Goal: Task Accomplishment & Management: Use online tool/utility

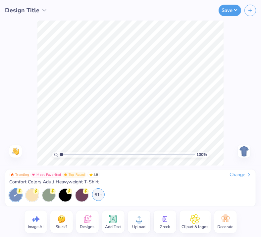
click at [104, 195] on div "61+" at bounding box center [98, 194] width 13 height 13
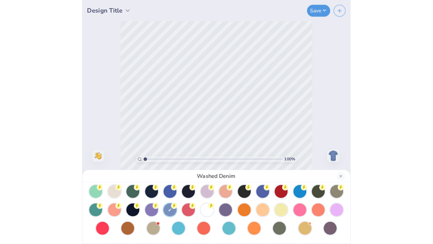
scroll to position [58, 0]
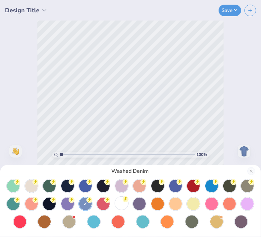
click at [128, 196] on circle at bounding box center [125, 199] width 6 height 6
click at [251, 168] on button "Close" at bounding box center [251, 171] width 8 height 8
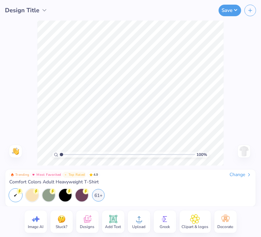
click at [87, 226] on span "Designs" at bounding box center [87, 226] width 15 height 5
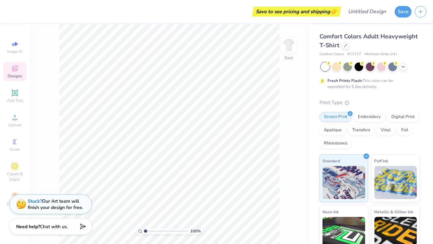
click at [18, 76] on span "Designs" at bounding box center [15, 75] width 15 height 5
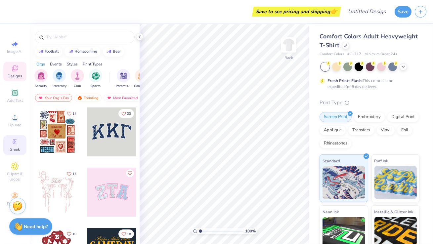
click at [13, 150] on span "Greek" at bounding box center [15, 149] width 10 height 5
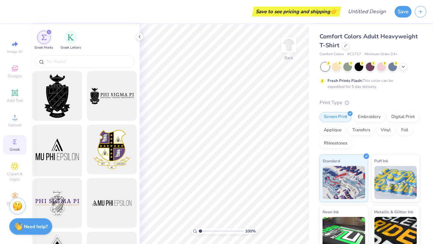
scroll to position [14, 0]
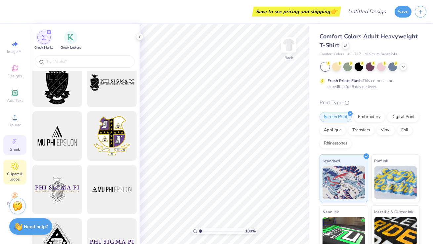
click at [15, 172] on span "Clipart & logos" at bounding box center [14, 176] width 23 height 11
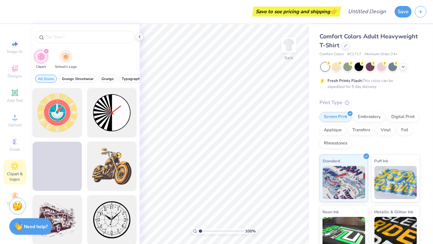
scroll to position [0, 0]
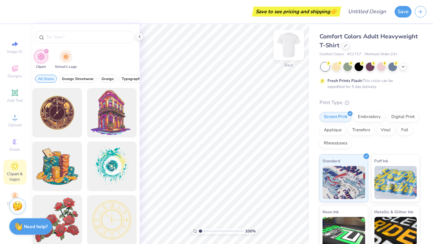
click at [260, 50] on img at bounding box center [288, 45] width 26 height 26
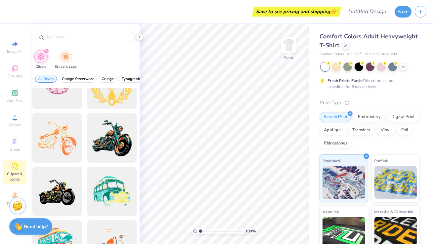
scroll to position [580, 0]
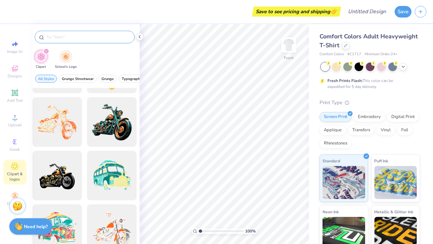
click at [95, 38] on input "text" at bounding box center [88, 37] width 85 height 7
type input "football"
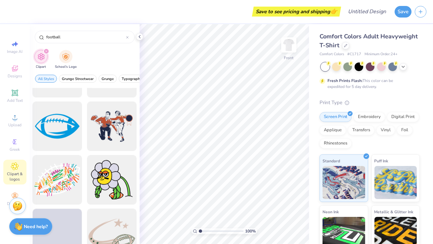
scroll to position [1388, 0]
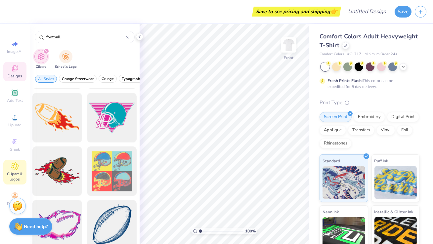
click at [14, 80] on div "Designs" at bounding box center [14, 72] width 23 height 20
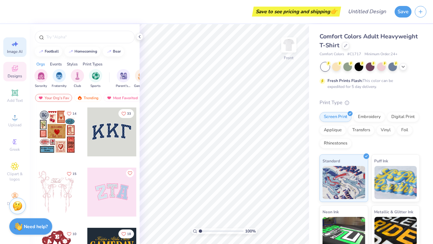
click at [11, 47] on icon at bounding box center [15, 44] width 8 height 8
select select "4"
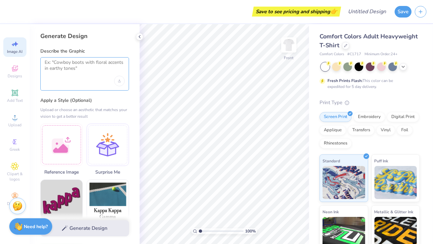
click at [65, 74] on textarea at bounding box center [85, 68] width 80 height 17
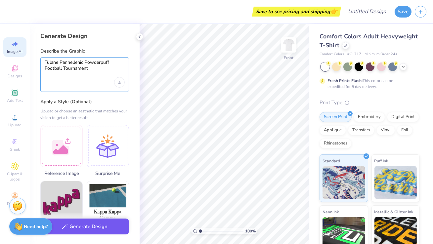
type textarea "Tulane Panhellenic Powderpuff Football Tournament"
click at [76, 223] on button "Generate Design" at bounding box center [84, 227] width 89 height 16
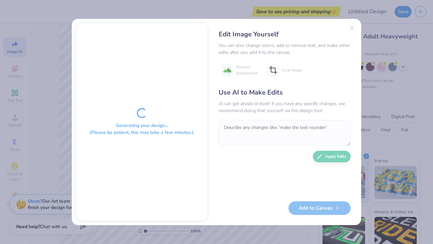
click at [156, 115] on div "Generating your design... (Please be patient, this may take a few minutes.)" at bounding box center [142, 122] width 132 height 198
click at [260, 27] on div "Edit Image Yourself You can also change colors, add or remove text, and make ot…" at bounding box center [284, 122] width 145 height 198
click at [256, 233] on div "Generating your design... (Please be patient, this may take a few minutes.) Edi…" at bounding box center [216, 122] width 433 height 244
click at [260, 27] on div "Edit Image Yourself You can also change colors, add or remove text, and make ot…" at bounding box center [284, 122] width 145 height 198
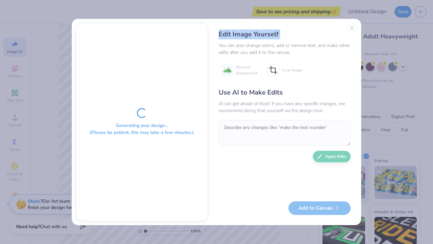
click at [260, 27] on div "Edit Image Yourself You can also change colors, add or remove text, and make ot…" at bounding box center [284, 122] width 145 height 198
click at [163, 147] on div "Generating your design... (Please be patient, this may take a few minutes.)" at bounding box center [142, 122] width 132 height 198
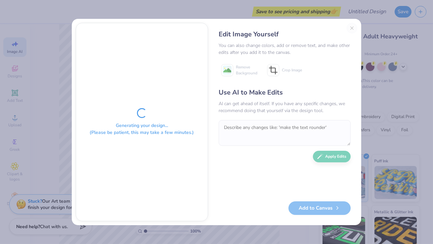
click at [163, 147] on div "Generating your design... (Please be patient, this may take a few minutes.)" at bounding box center [142, 122] width 132 height 198
click at [243, 92] on div "Use AI to Make Edits" at bounding box center [285, 93] width 132 height 10
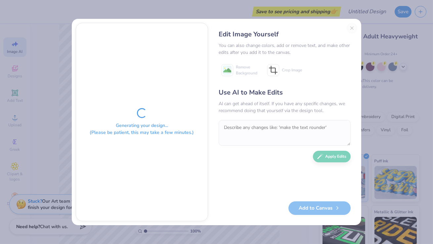
click at [61, 127] on div "Generating your design... (Please be patient, this may take a few minutes.) Edi…" at bounding box center [216, 122] width 433 height 244
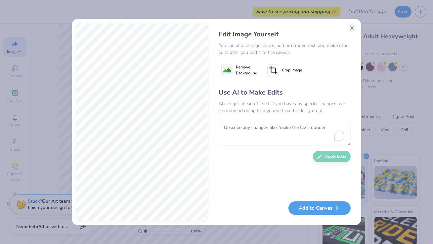
click at [260, 125] on textarea "To enrich screen reader interactions, please activate Accessibility in Grammarl…" at bounding box center [285, 133] width 132 height 26
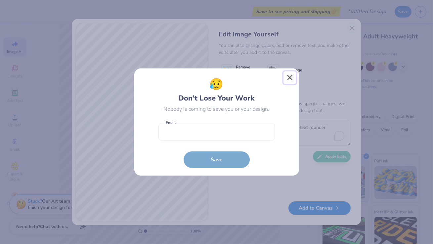
click at [260, 73] on button "Close" at bounding box center [289, 77] width 13 height 13
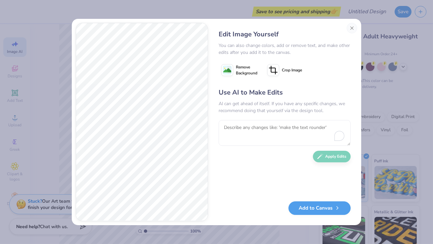
click at [260, 26] on div "Edit Image Yourself You can also change colors, add or remove text, and make ot…" at bounding box center [216, 122] width 433 height 244
click at [260, 27] on button "Close" at bounding box center [352, 28] width 11 height 11
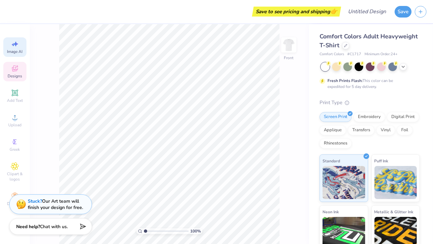
click at [19, 70] on div "Designs" at bounding box center [14, 72] width 23 height 20
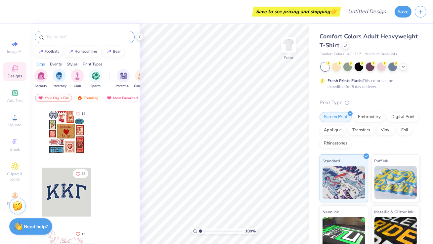
scroll to position [0, 0]
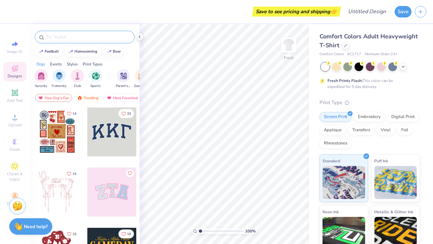
click at [65, 36] on input "text" at bounding box center [88, 37] width 85 height 7
type input "football"
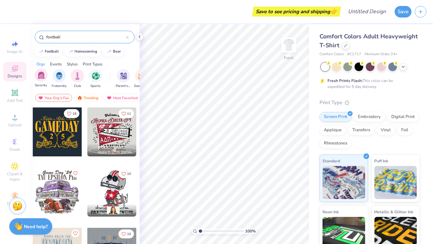
click at [44, 82] on div "Sorority" at bounding box center [40, 78] width 13 height 20
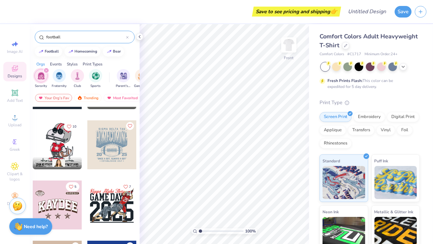
scroll to position [5, 0]
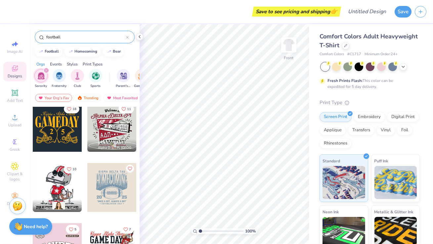
click at [112, 196] on div at bounding box center [111, 187] width 49 height 49
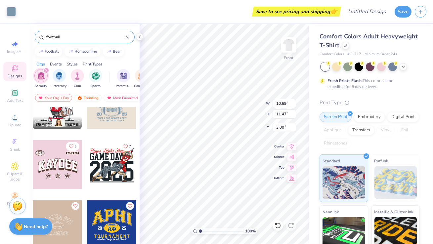
scroll to position [88, 0]
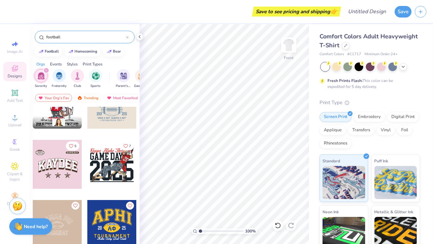
click at [118, 159] on div at bounding box center [111, 164] width 49 height 49
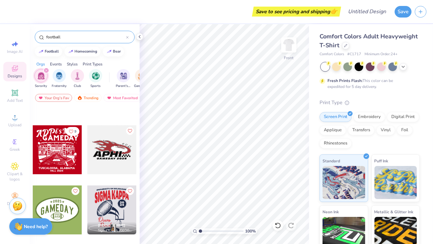
scroll to position [424, 0]
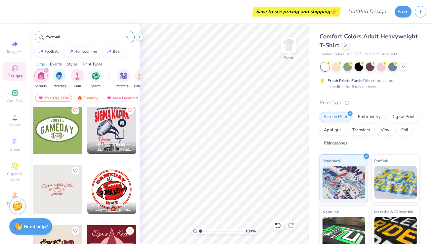
click at [87, 139] on div at bounding box center [111, 129] width 49 height 49
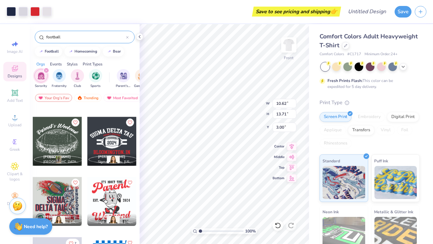
scroll to position [3001, 0]
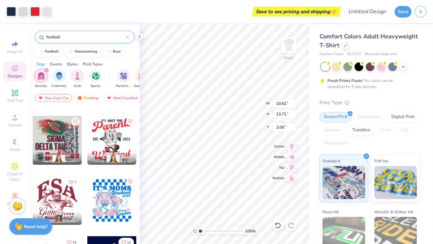
click at [97, 138] on div at bounding box center [111, 140] width 49 height 49
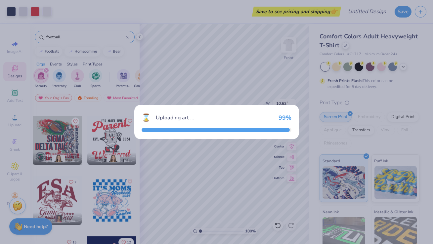
type input "11.30"
type input "12.42"
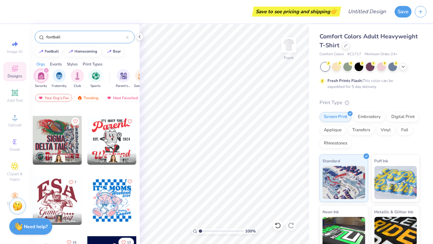
click at [118, 141] on div at bounding box center [111, 140] width 49 height 49
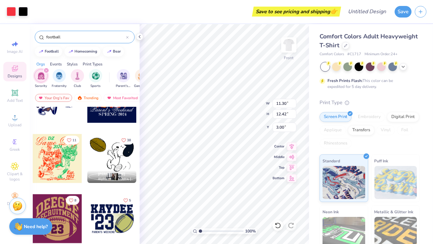
scroll to position [3130, 0]
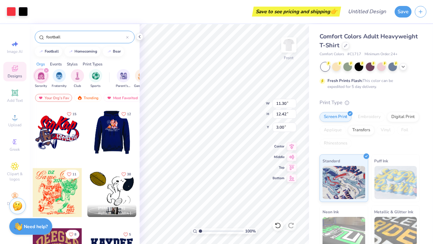
click at [62, 139] on div at bounding box center [57, 132] width 49 height 49
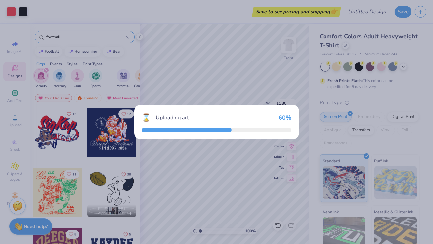
click at [243, 57] on div "⌛ Uploading art ... 60 %" at bounding box center [216, 122] width 433 height 244
type input "10.59"
type input "8.10"
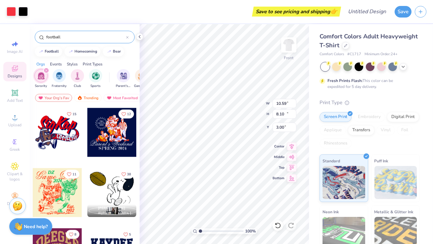
type input "11.30"
type input "12.42"
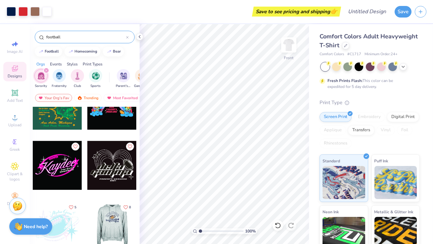
scroll to position [4172, 0]
